Goal: Find contact information: Find contact information

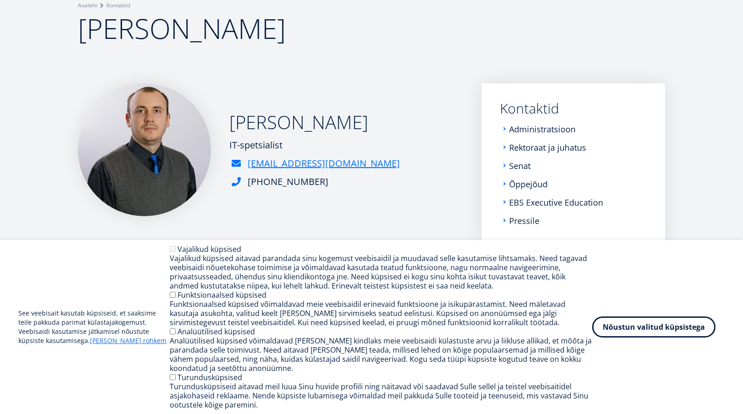
scroll to position [122, 0]
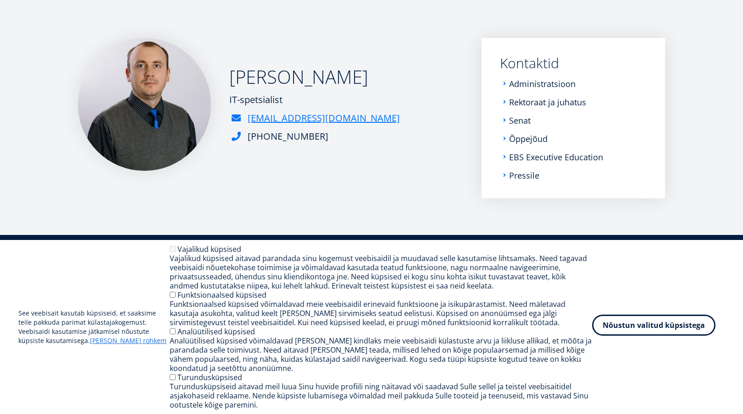
click at [635, 330] on button "Nõustun valitud küpsistega" at bounding box center [653, 325] width 123 height 21
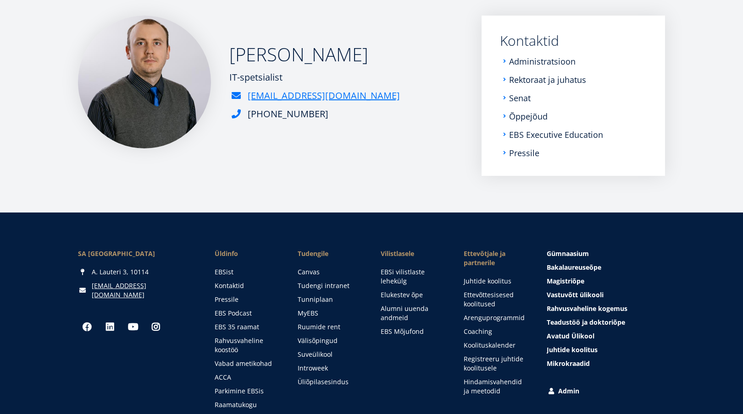
scroll to position [26, 0]
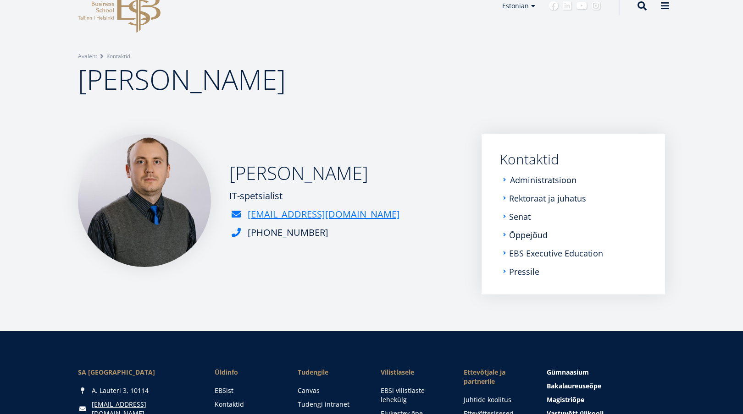
click at [553, 179] on link "Administratsioon" at bounding box center [543, 180] width 66 height 9
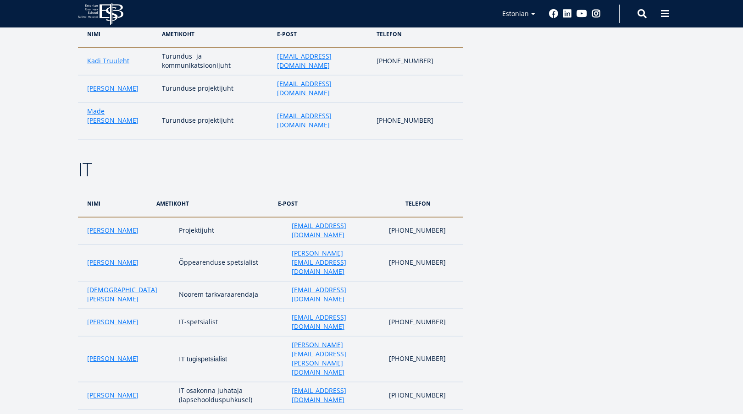
scroll to position [1715, 0]
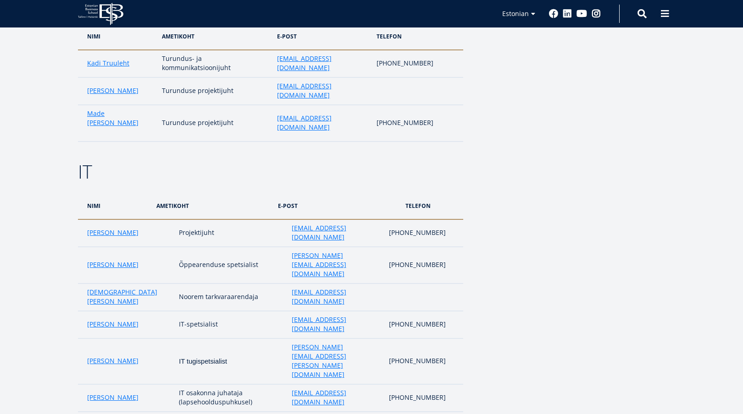
drag, startPoint x: 440, startPoint y: 237, endPoint x: 166, endPoint y: 220, distance: 273.8
drag, startPoint x: 395, startPoint y: 219, endPoint x: 442, endPoint y: 218, distance: 46.8
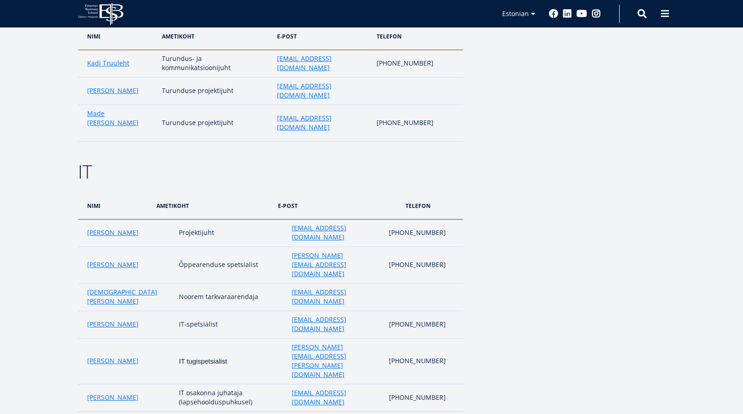
copy td "[PHONE_NUMBER]"
drag, startPoint x: 76, startPoint y: 224, endPoint x: 124, endPoint y: 223, distance: 47.7
drag, startPoint x: 140, startPoint y: 219, endPoint x: 80, endPoint y: 218, distance: 60.1
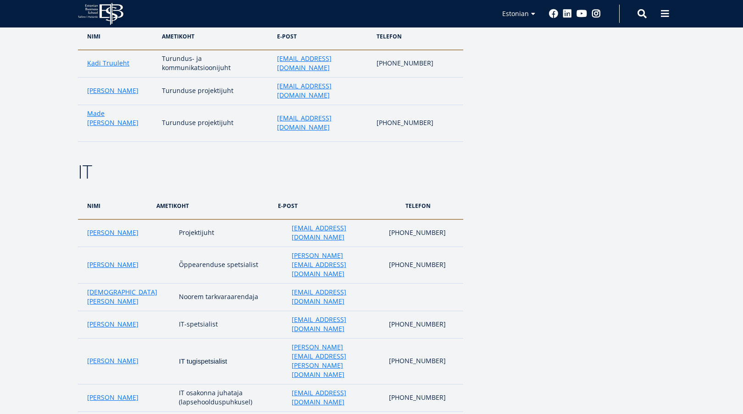
copy link "[PERSON_NAME]"
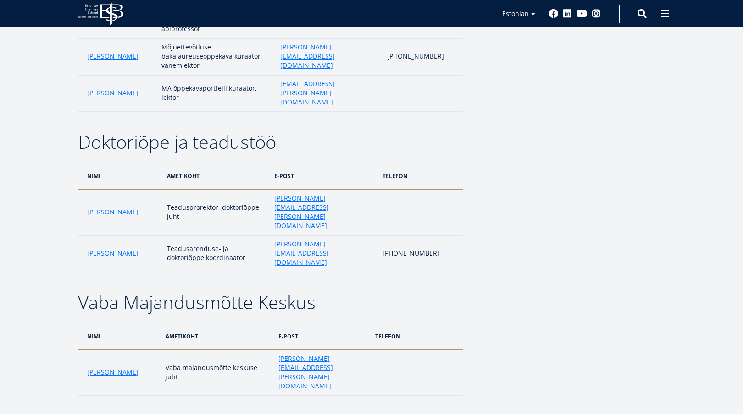
scroll to position [767, 0]
